Goal: Understand process/instructions: Learn how to perform a task or action

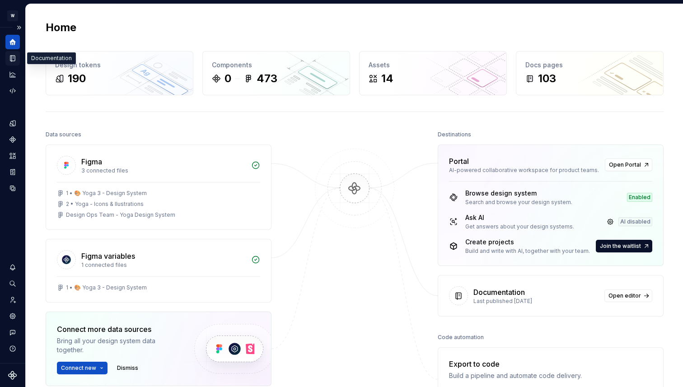
click at [17, 59] on div "Documentation" at bounding box center [12, 58] width 14 height 14
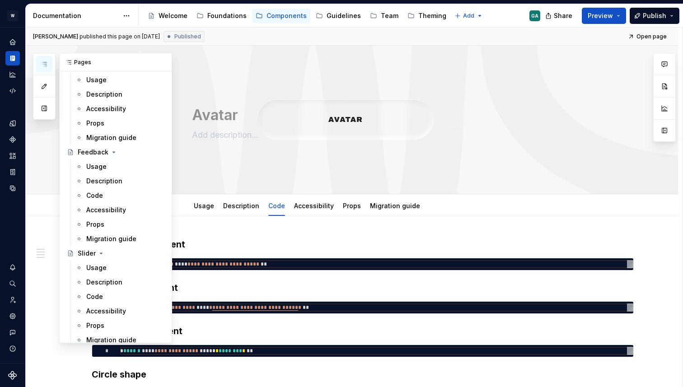
scroll to position [1108, 0]
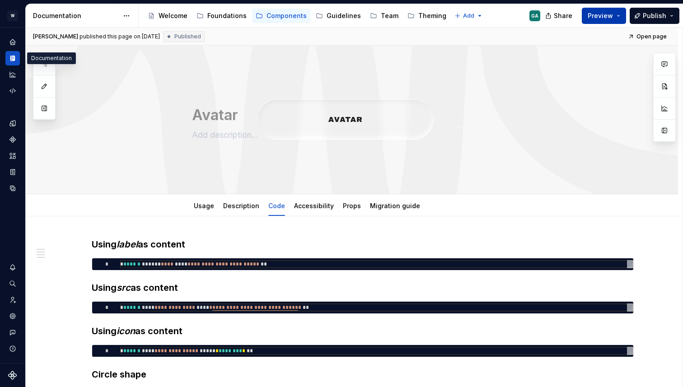
click at [608, 11] on span "Preview" at bounding box center [599, 15] width 25 height 9
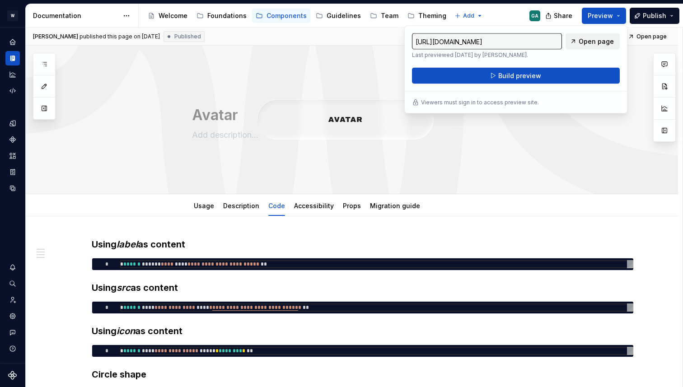
click at [580, 45] on link "Open page" at bounding box center [592, 41] width 54 height 16
type textarea "*"
